Goal: Information Seeking & Learning: Learn about a topic

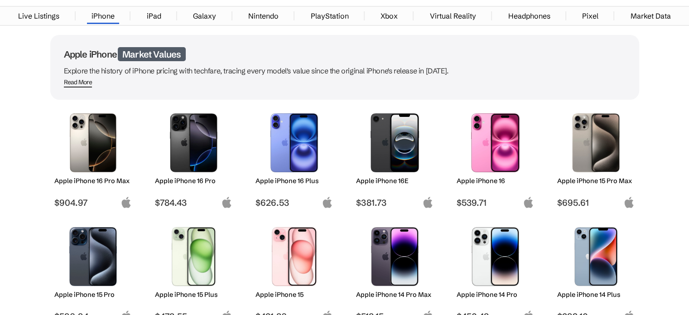
scroll to position [45, 0]
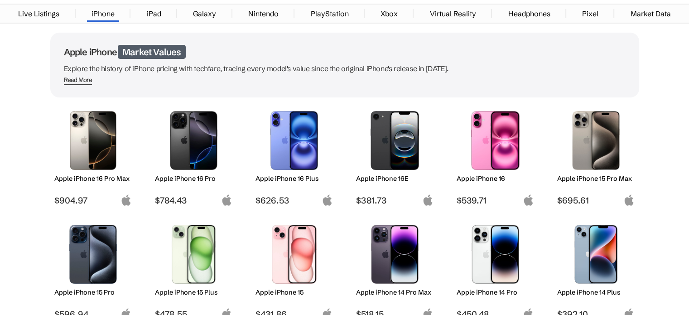
click at [391, 174] on h2 "Apple iPhone 16E" at bounding box center [394, 178] width 77 height 8
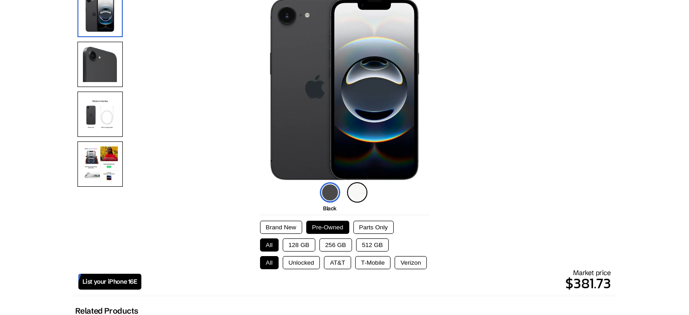
scroll to position [136, 0]
